Goal: Information Seeking & Learning: Learn about a topic

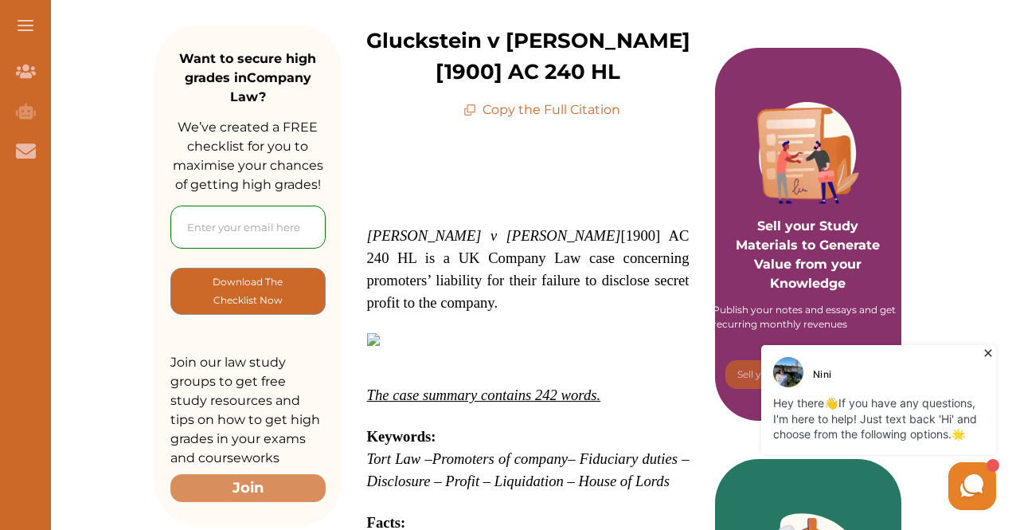
scroll to position [211, 0]
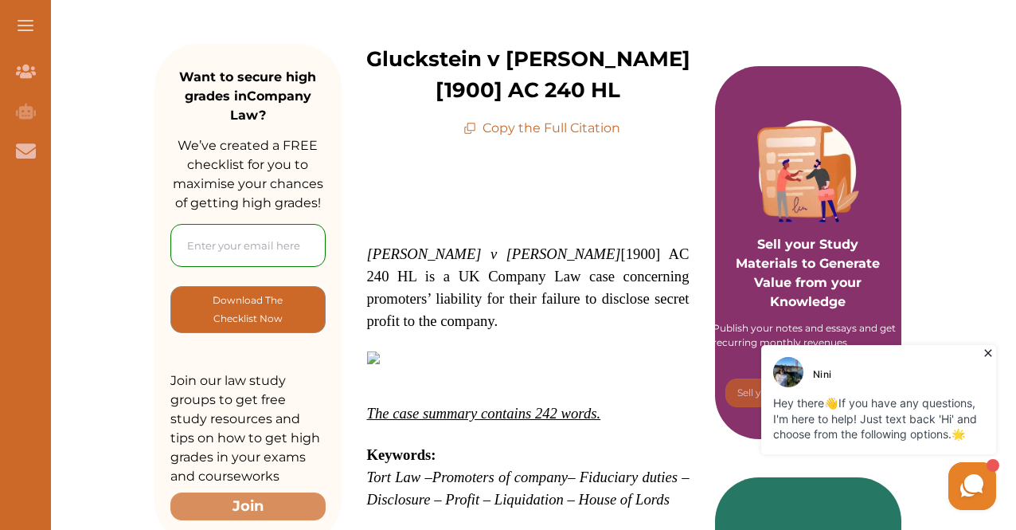
click at [577, 130] on p "Copy the Full Citation" at bounding box center [542, 128] width 157 height 19
click at [485, 125] on p "Copy the Full Citation" at bounding box center [542, 128] width 157 height 19
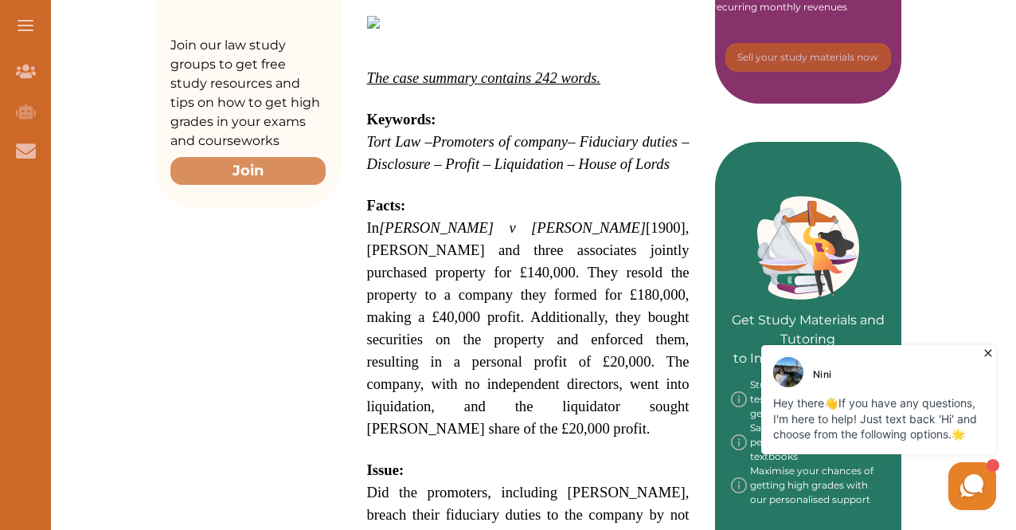
scroll to position [548, 0]
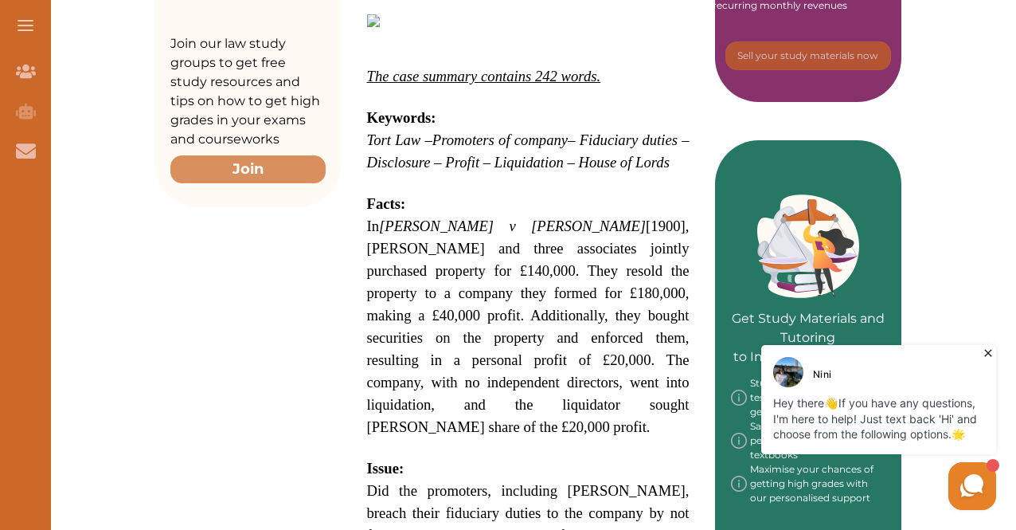
click at [368, 222] on span "In Gluckstein v Barnes [1900], Mr. Gluckstein and three associates jointly purc…" at bounding box center [528, 325] width 323 height 217
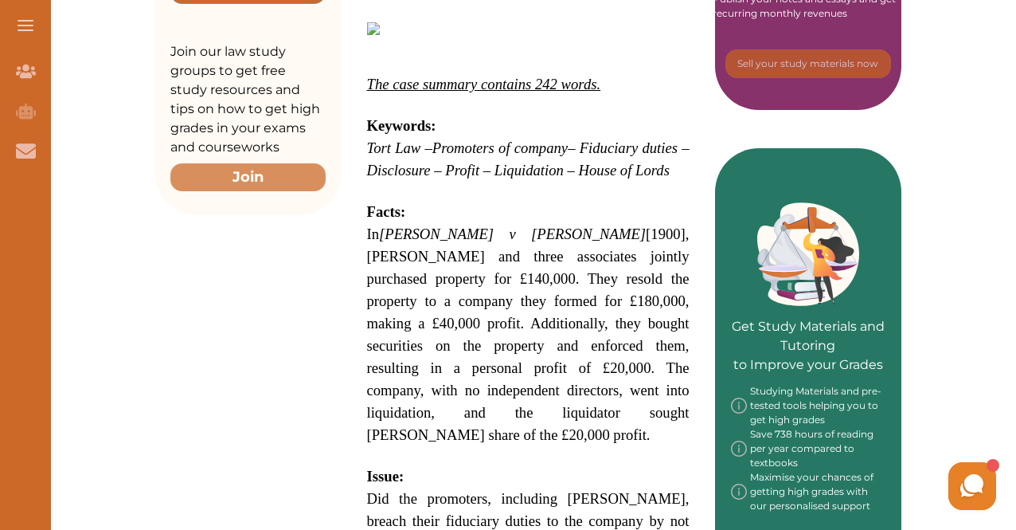
scroll to position [548, 0]
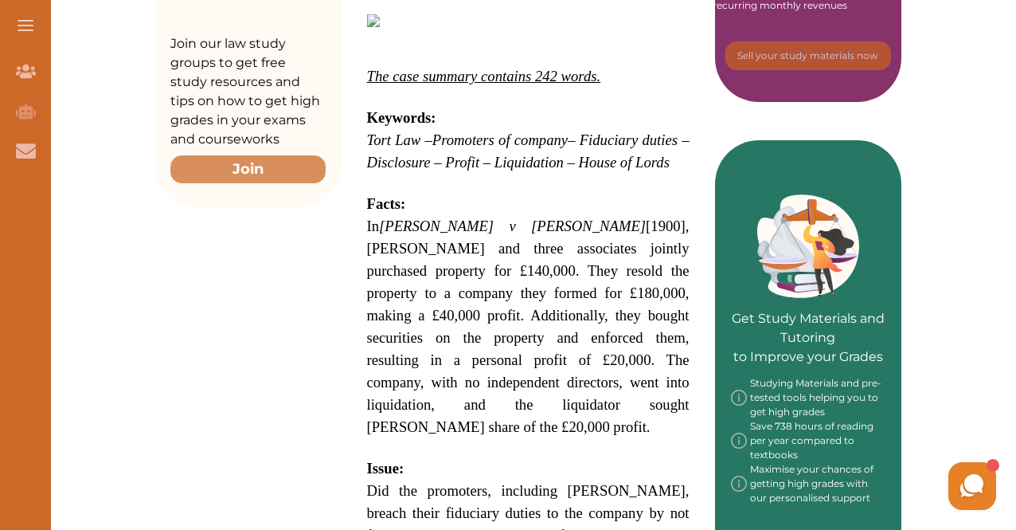
drag, startPoint x: 364, startPoint y: 228, endPoint x: 527, endPoint y: 343, distance: 199.4
click at [527, 343] on div "[PERSON_NAME] v [PERSON_NAME] [1900] AC 240 HL is a UK Company Law case concern…" at bounding box center [529, 369] width 374 height 1137
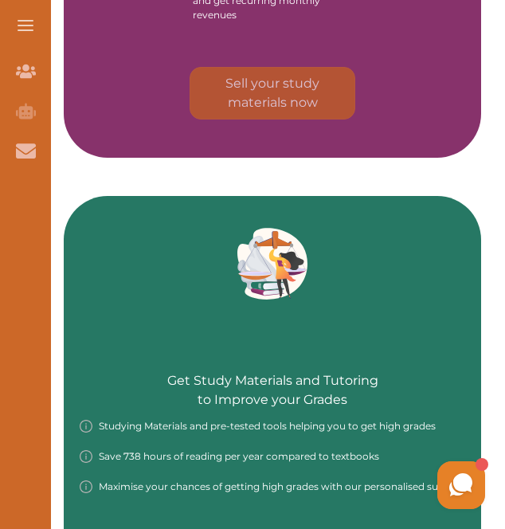
scroll to position [1696, 0]
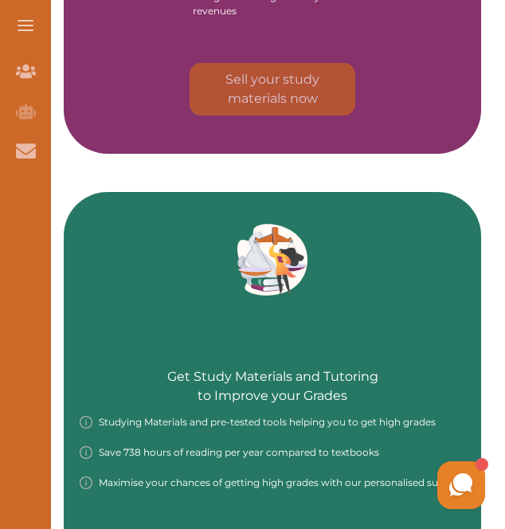
click at [440, 148] on div "Sell your Study Materials to Generate Value from your Knowledge Publish your no…" at bounding box center [272, 192] width 417 height 956
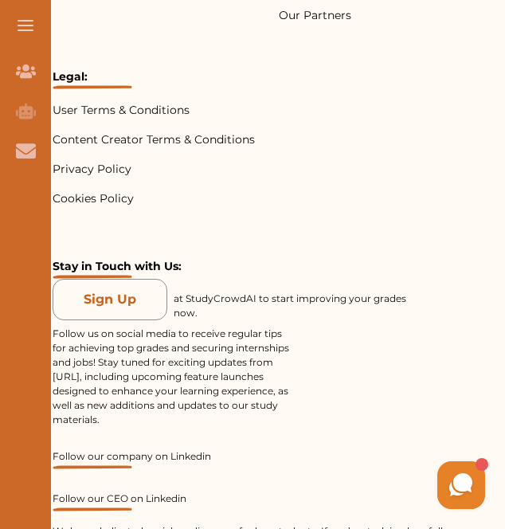
scroll to position [3479, 0]
